Goal: Task Accomplishment & Management: Manage account settings

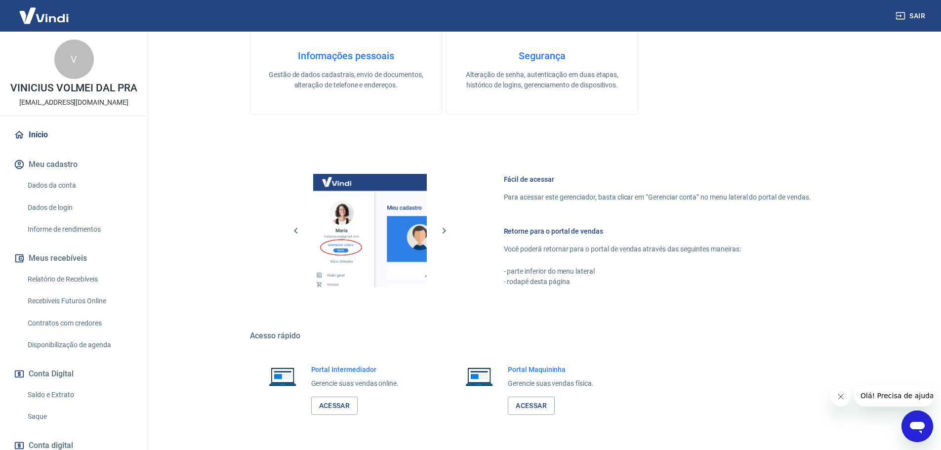
scroll to position [296, 0]
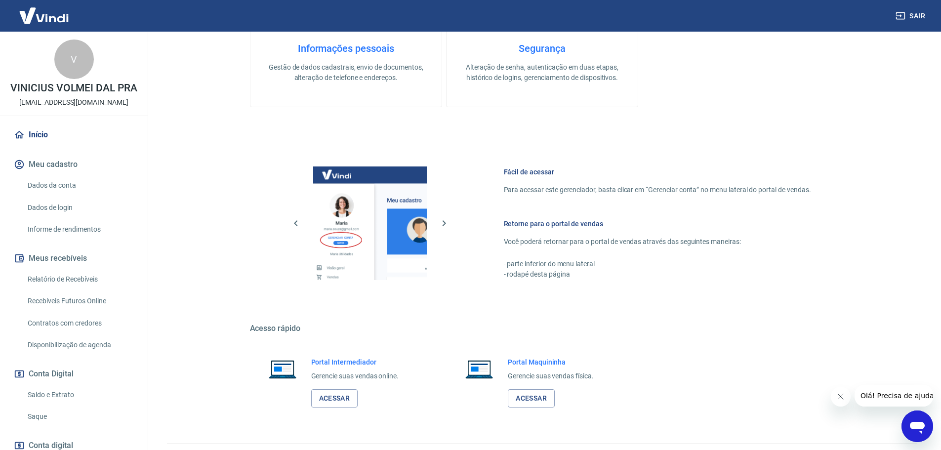
drag, startPoint x: 33, startPoint y: 423, endPoint x: 44, endPoint y: 420, distance: 11.7
click at [35, 423] on link "Saque" at bounding box center [80, 417] width 112 height 20
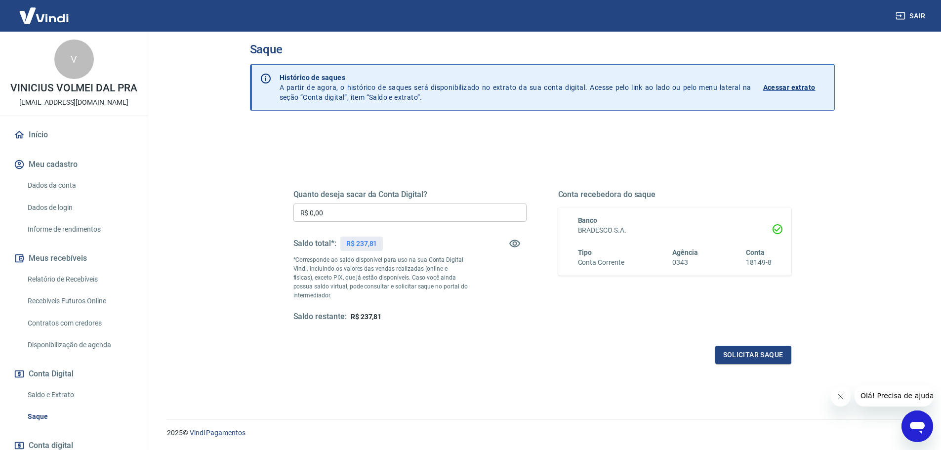
scroll to position [39, 0]
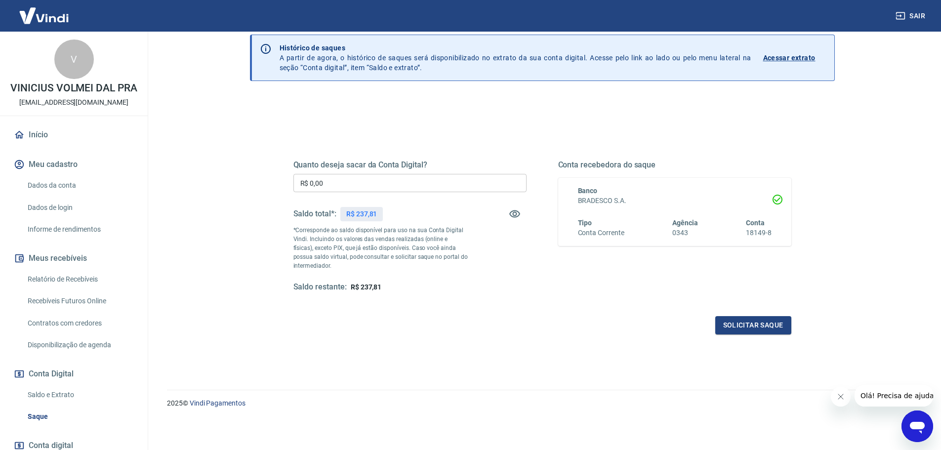
click at [42, 146] on link "Início" at bounding box center [74, 135] width 124 height 22
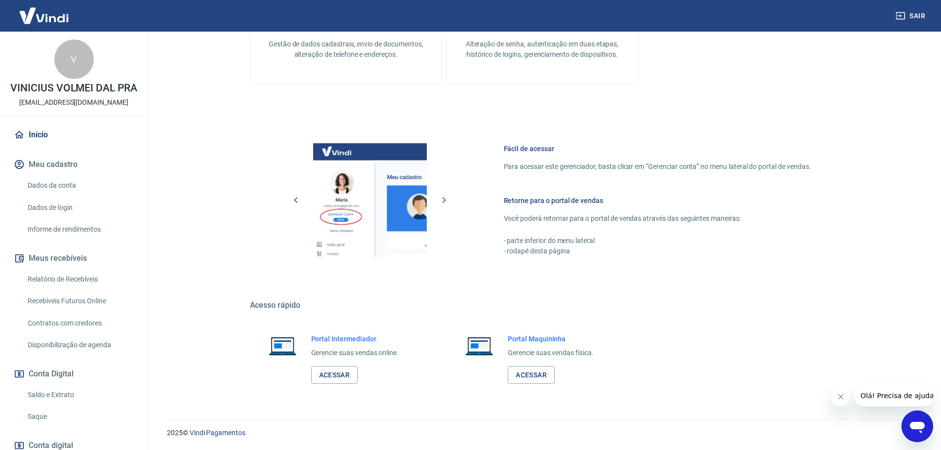
scroll to position [320, 0]
click at [347, 373] on link "Acessar" at bounding box center [334, 375] width 47 height 18
